Goal: Transaction & Acquisition: Purchase product/service

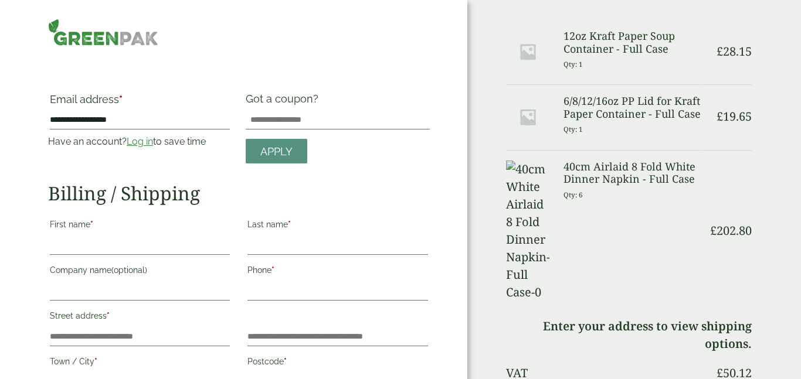
type input "**********"
click at [141, 141] on link "Log in" at bounding box center [140, 141] width 26 height 11
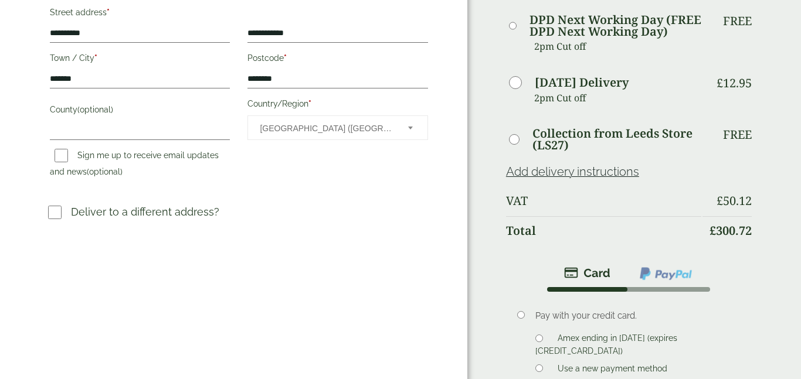
scroll to position [453, 0]
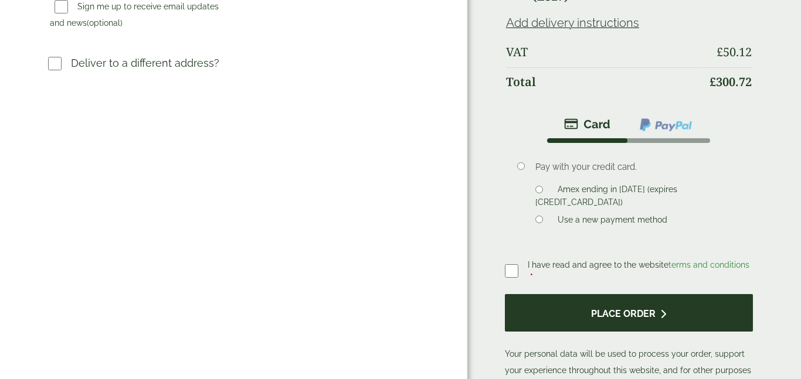
click at [643, 294] on button "Place order" at bounding box center [629, 313] width 248 height 38
